Goal: Task Accomplishment & Management: Complete application form

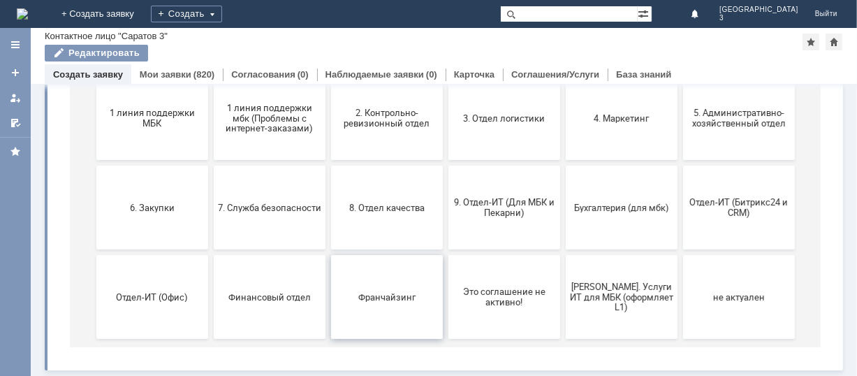
scroll to position [191, 0]
click at [477, 201] on span "9. Отдел-ИТ (Для МБК и Пекарни)" at bounding box center [503, 208] width 103 height 21
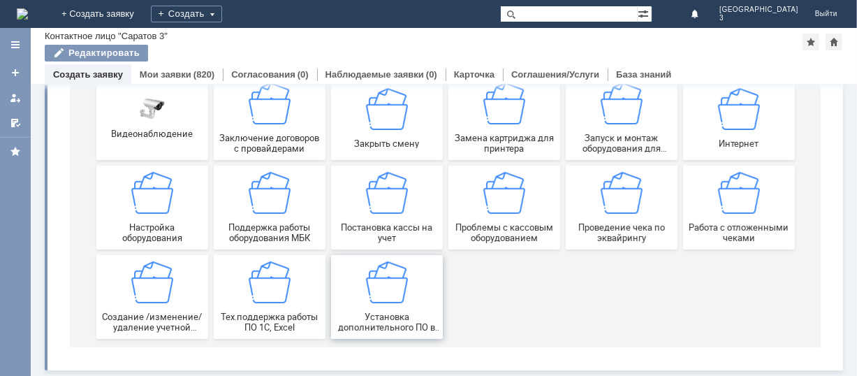
scroll to position [194, 0]
click at [729, 212] on img at bounding box center [738, 193] width 42 height 42
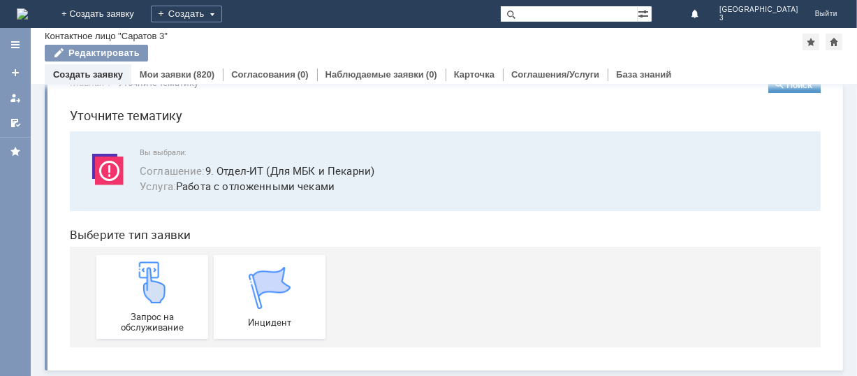
scroll to position [35, 0]
click at [142, 309] on div "Запрос на обслуживание" at bounding box center [151, 296] width 103 height 71
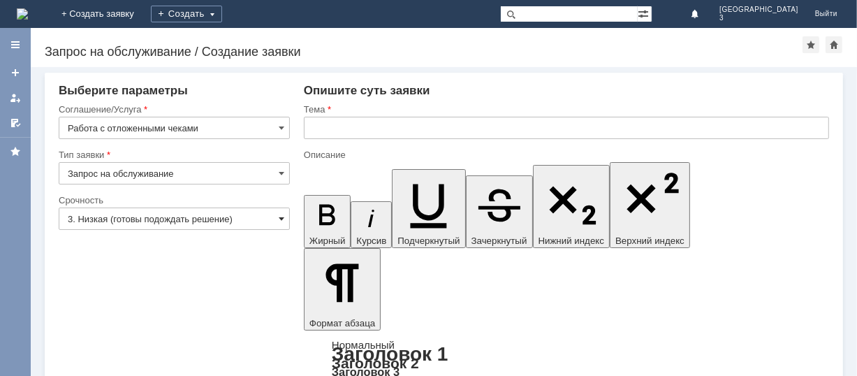
click at [279, 215] on span at bounding box center [282, 218] width 6 height 11
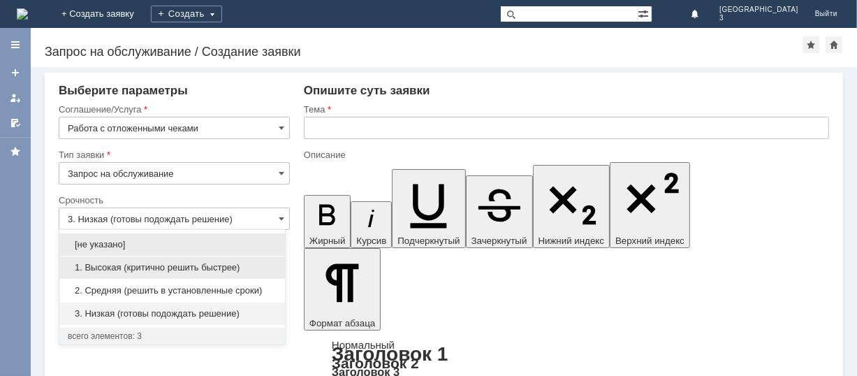
click at [234, 266] on span "1. Высокая (критично решить быстрее)" at bounding box center [172, 267] width 209 height 11
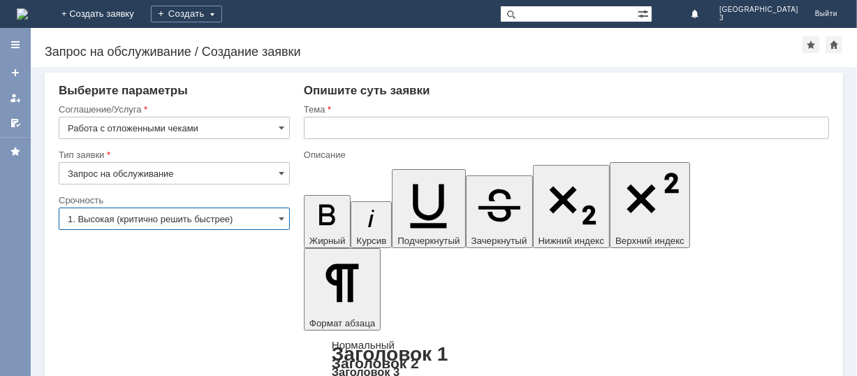
type input "1. Высокая (критично решить быстрее)"
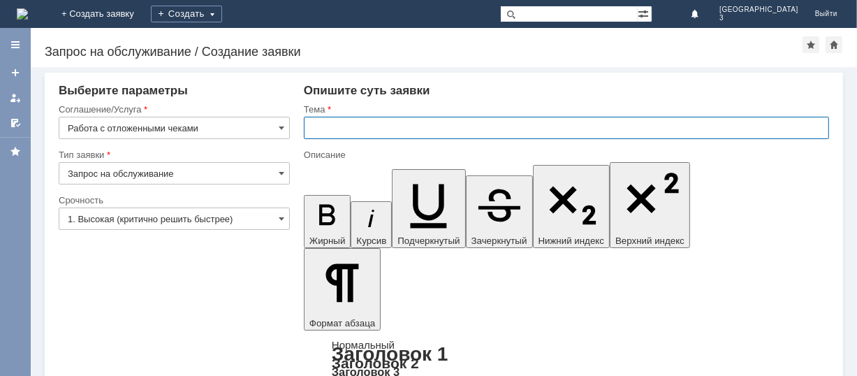
click at [313, 135] on input "text" at bounding box center [566, 128] width 525 height 22
type input "отложенные чеки за [DATE]"
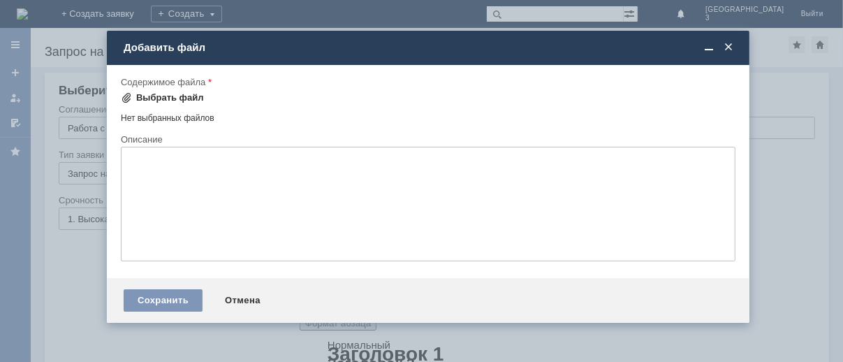
click at [179, 96] on div "Выбрать файл" at bounding box center [170, 97] width 68 height 11
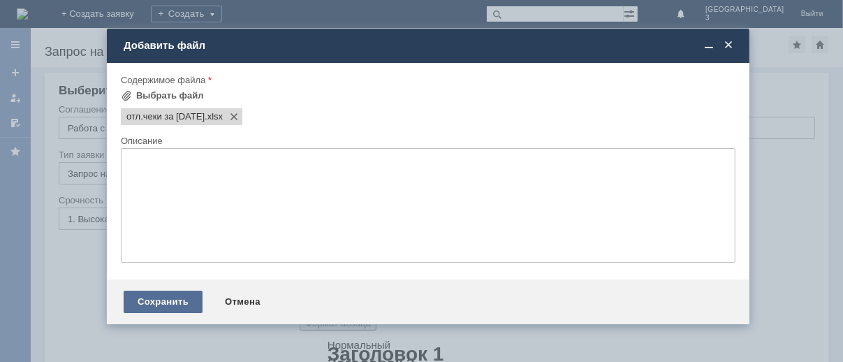
click at [143, 301] on div "Сохранить" at bounding box center [163, 301] width 79 height 22
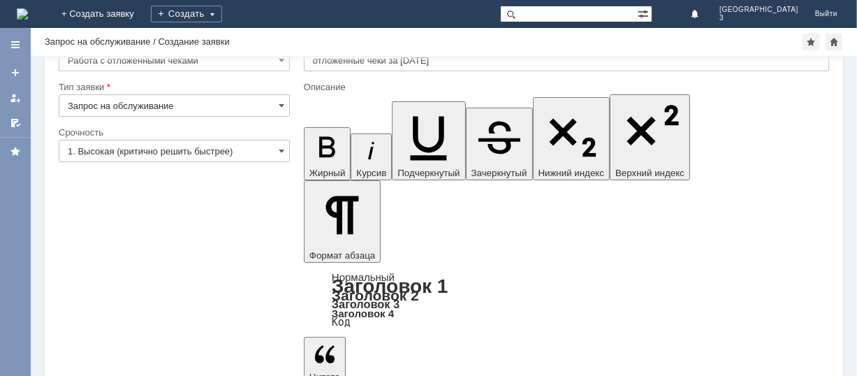
scroll to position [56, 0]
